Goal: Task Accomplishment & Management: Manage account settings

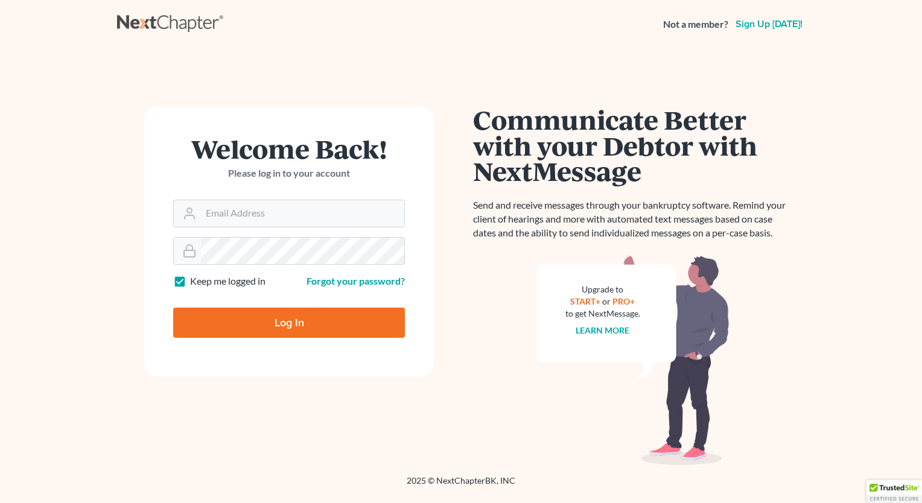
click at [326, 229] on form "Welcome Back! Please log in to your account Email Address Password Keep me logg…" at bounding box center [289, 242] width 290 height 270
click at [324, 218] on input "Email Address" at bounding box center [302, 213] width 203 height 27
type input "[EMAIL_ADDRESS][DOMAIN_NAME]"
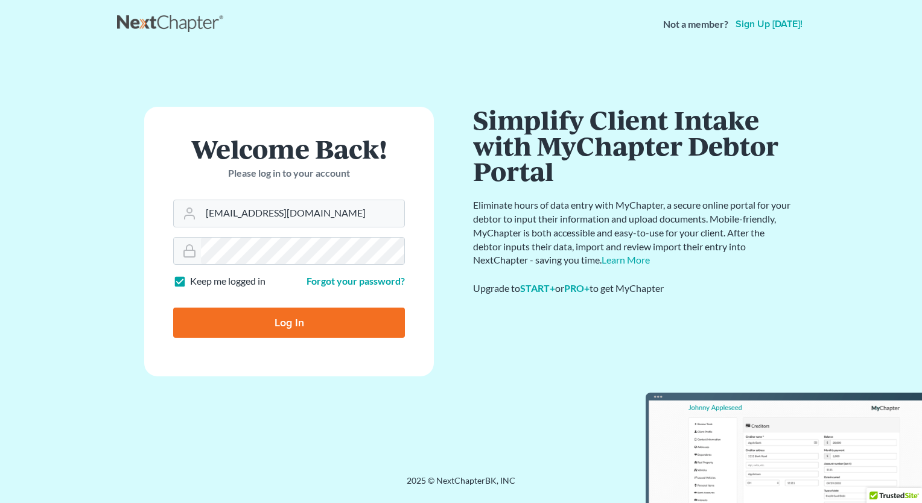
click at [278, 327] on input "Log In" at bounding box center [289, 323] width 232 height 30
type input "Thinking..."
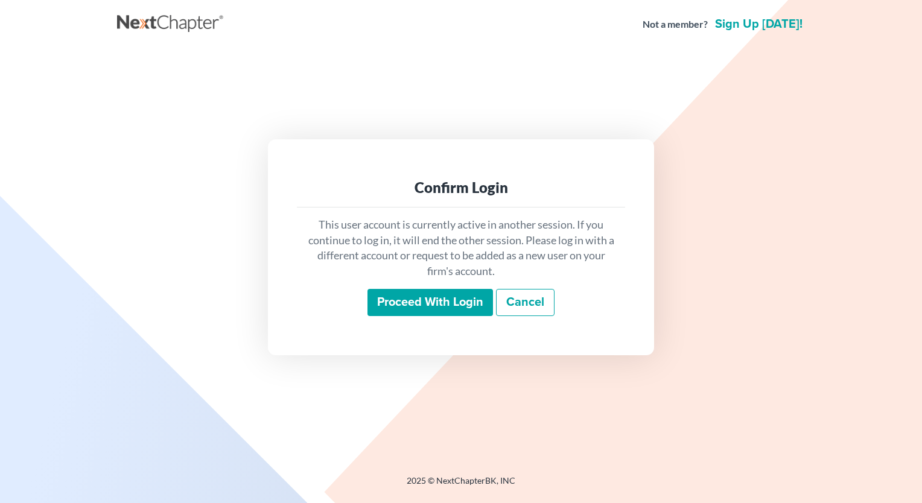
click at [421, 307] on input "Proceed with login" at bounding box center [431, 303] width 126 height 28
